Goal: Navigation & Orientation: Find specific page/section

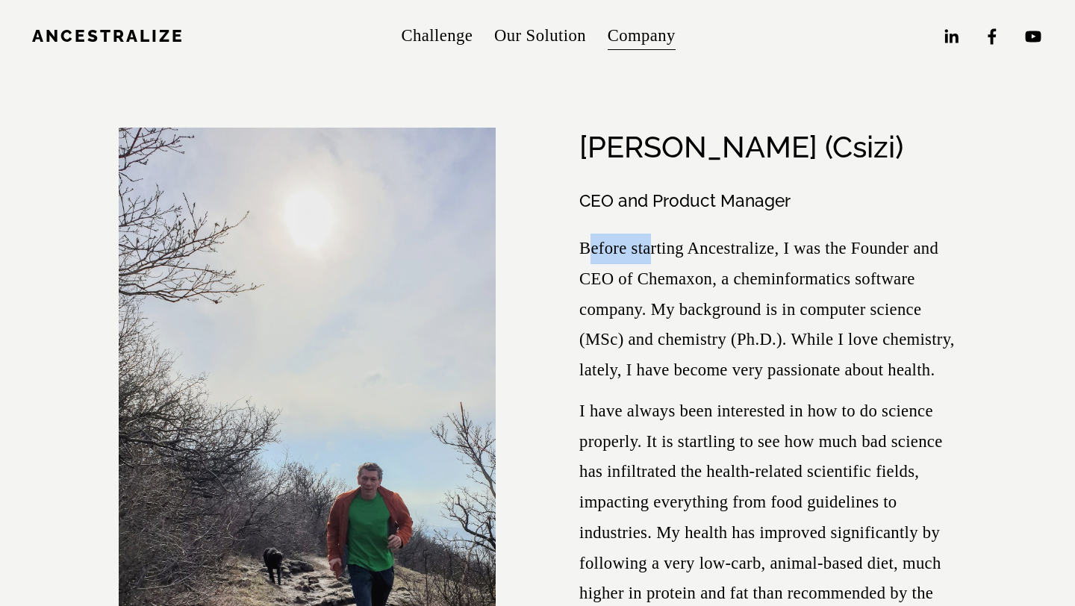
drag, startPoint x: 586, startPoint y: 234, endPoint x: 663, endPoint y: 248, distance: 78.1
click at [661, 246] on p "Before starting Ancestralize, I was the Founder and CEO of Chemaxon, a cheminfo…" at bounding box center [767, 310] width 377 height 152
drag, startPoint x: 670, startPoint y: 275, endPoint x: 632, endPoint y: 275, distance: 38.1
click at [649, 275] on p "Before starting Ancestralize, I was the Founder and CEO of Chemaxon, a cheminfo…" at bounding box center [767, 310] width 377 height 152
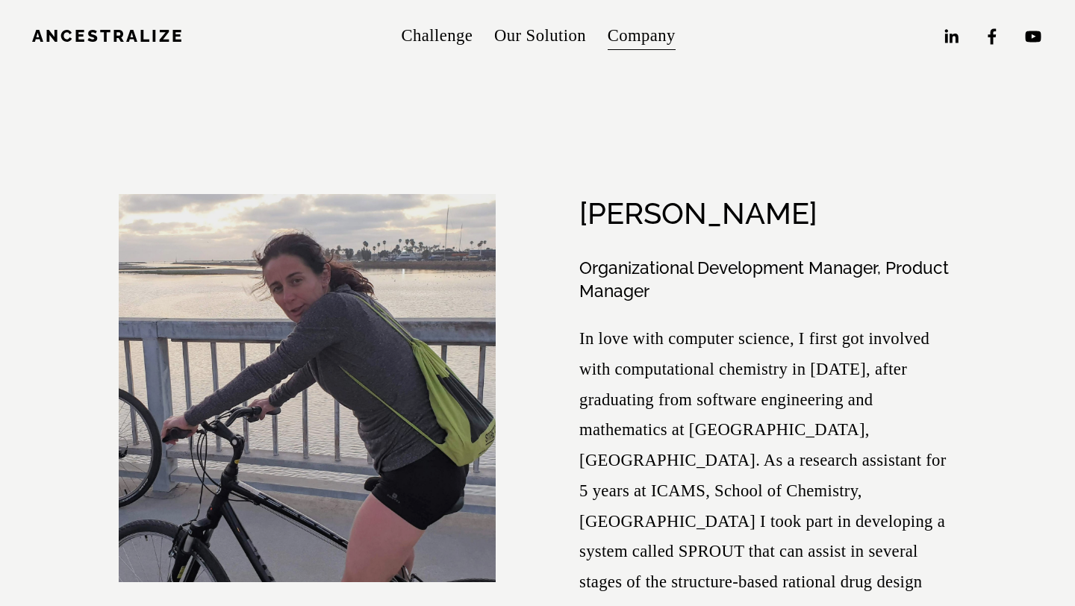
scroll to position [1591, 0]
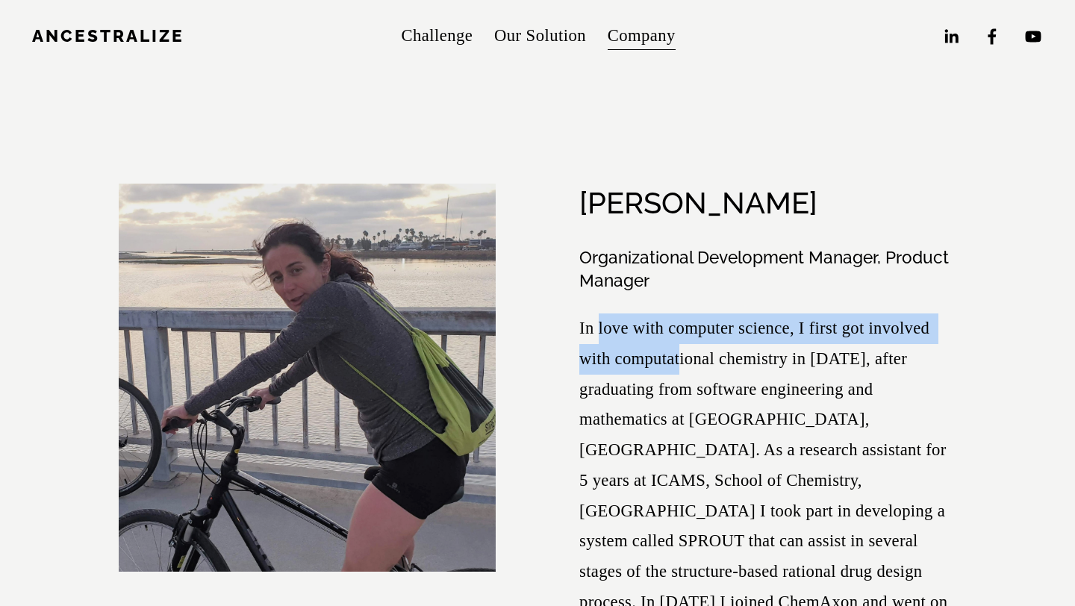
drag, startPoint x: 597, startPoint y: 326, endPoint x: 702, endPoint y: 350, distance: 107.2
click at [700, 349] on p "In love with computer science, I first got involved with computational chemistr…" at bounding box center [767, 527] width 377 height 426
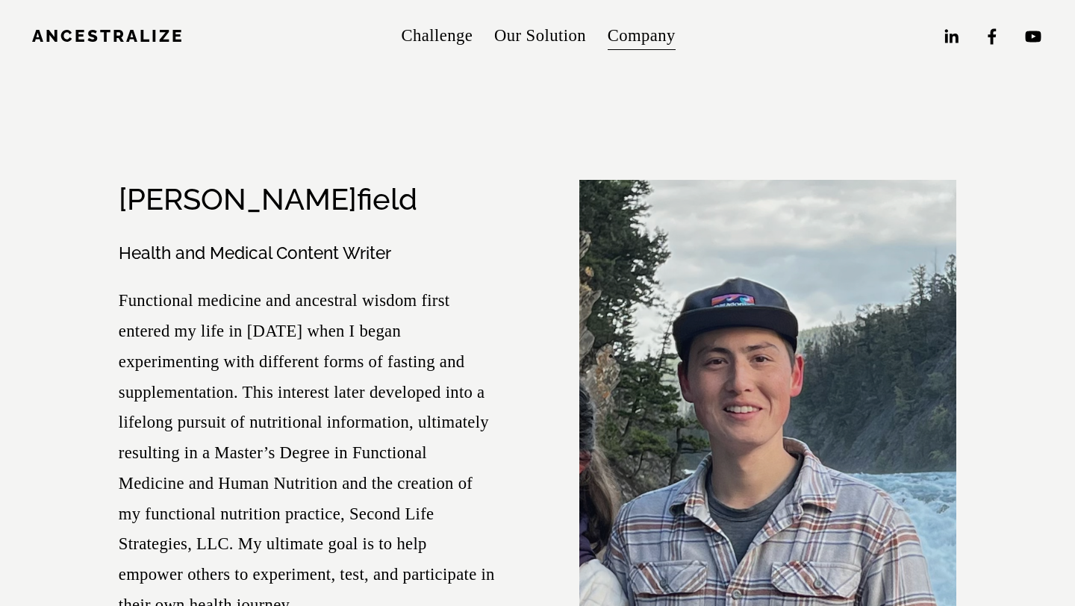
scroll to position [2571, 0]
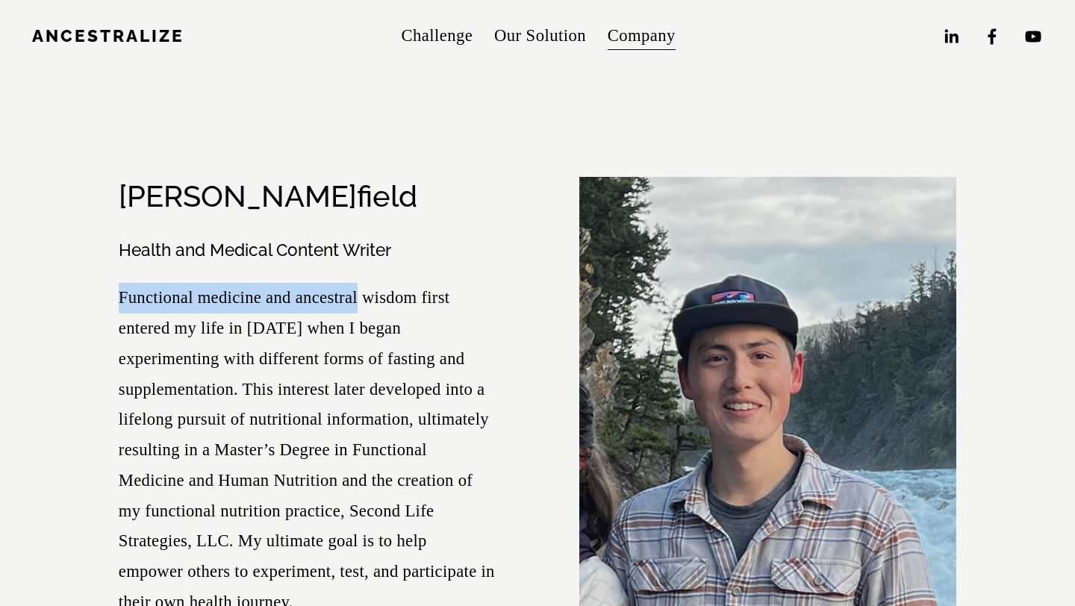
drag, startPoint x: 234, startPoint y: 250, endPoint x: 357, endPoint y: 261, distance: 123.0
click at [357, 262] on div "Health and Medical Content Writer Functional medicine and ancestral wisdom firs…" at bounding box center [307, 601] width 377 height 724
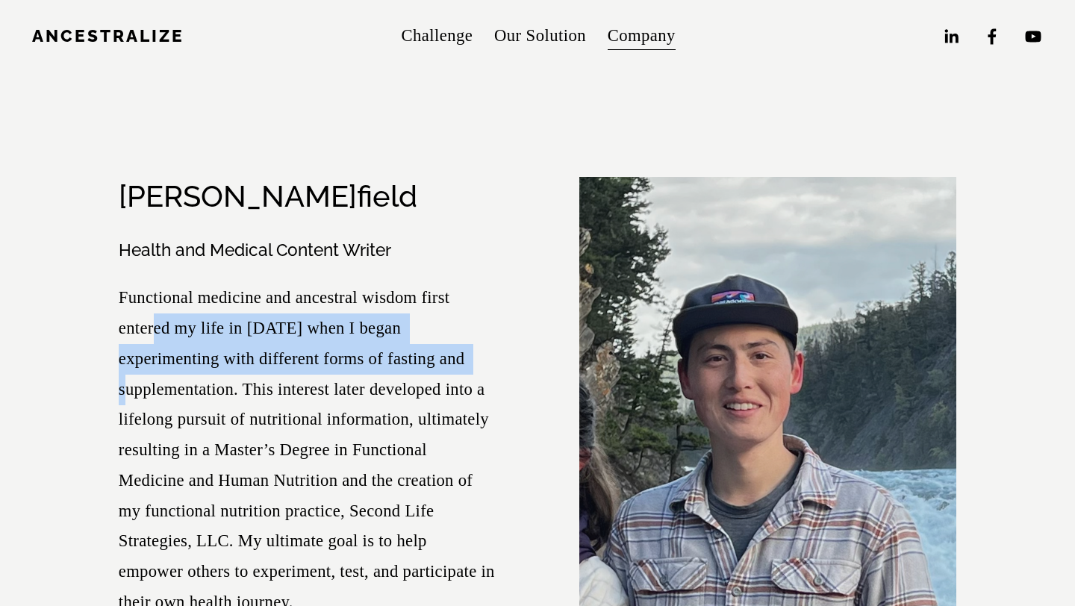
drag, startPoint x: 391, startPoint y: 324, endPoint x: 151, endPoint y: 294, distance: 242.3
click at [151, 294] on p "Functional medicine and ancestral wisdom first entered my life in 2014 when I b…" at bounding box center [307, 450] width 377 height 335
click at [151, 293] on p "Functional medicine and ancestral wisdom first entered my life in 2014 when I b…" at bounding box center [307, 450] width 377 height 335
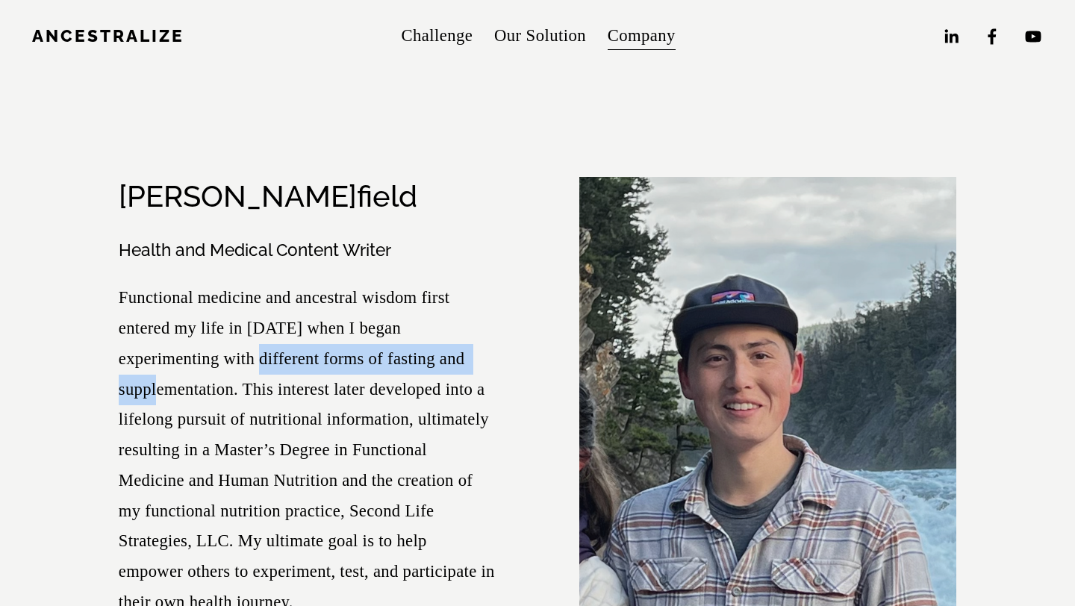
drag, startPoint x: 421, startPoint y: 322, endPoint x: 159, endPoint y: 322, distance: 262.1
click at [160, 322] on p "Functional medicine and ancestral wisdom first entered my life in 2014 when I b…" at bounding box center [307, 450] width 377 height 335
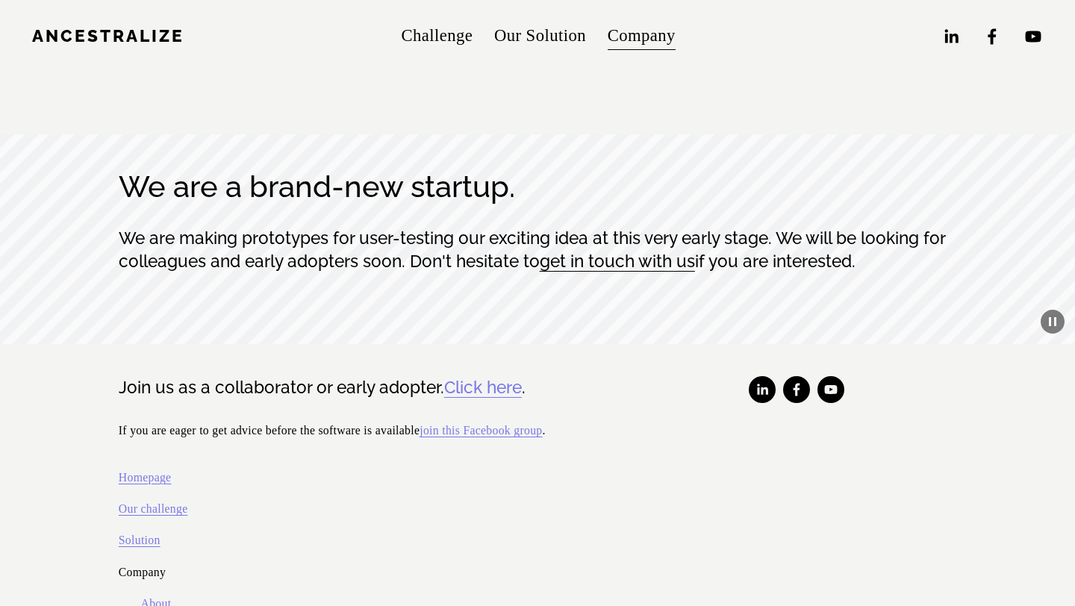
scroll to position [8080, 0]
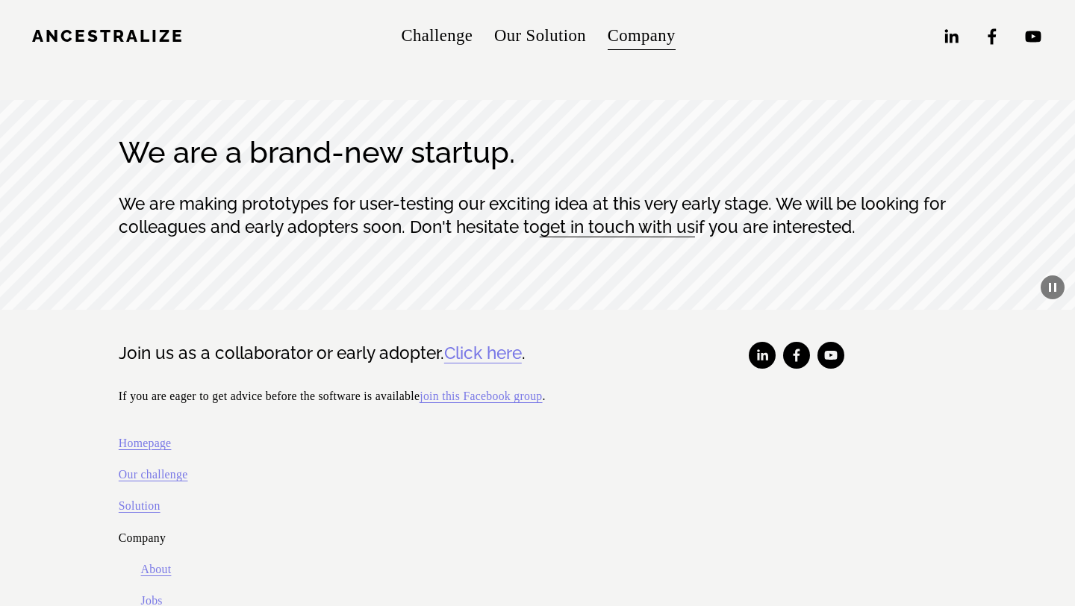
click at [501, 51] on link "Our Solution" at bounding box center [540, 36] width 92 height 34
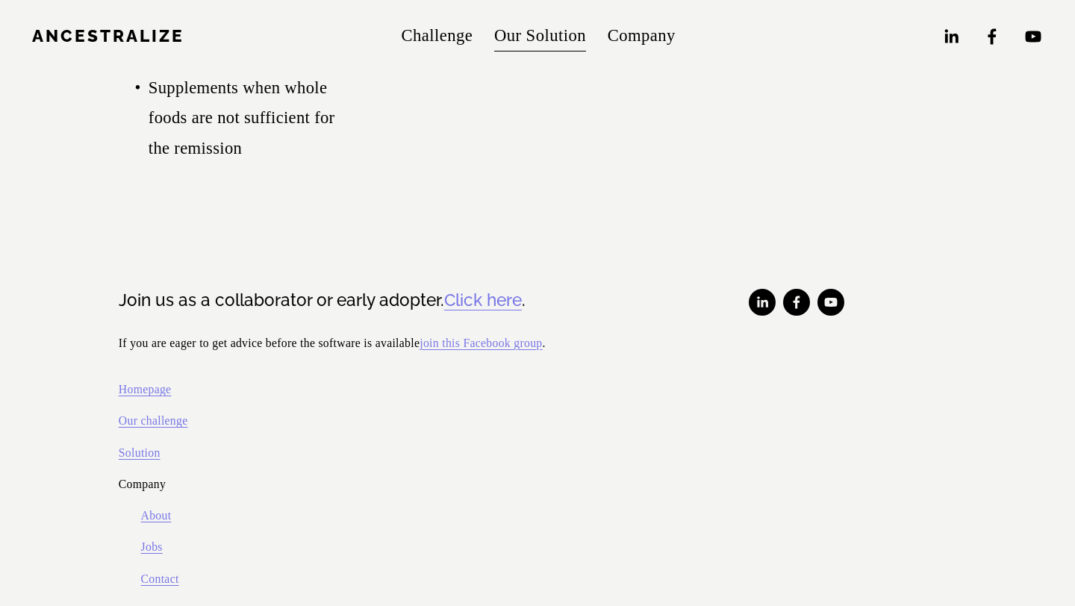
scroll to position [4614, 0]
